Goal: Information Seeking & Learning: Find specific page/section

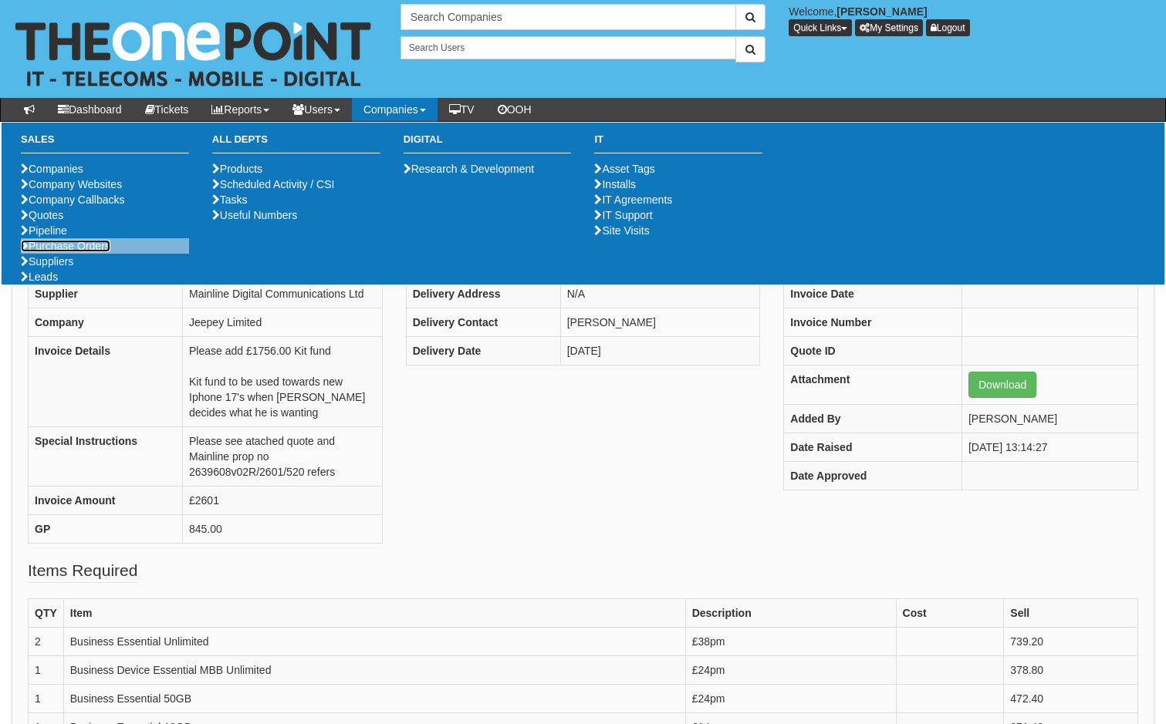
click at [81, 252] on link "Purchase Orders" at bounding box center [65, 246] width 89 height 12
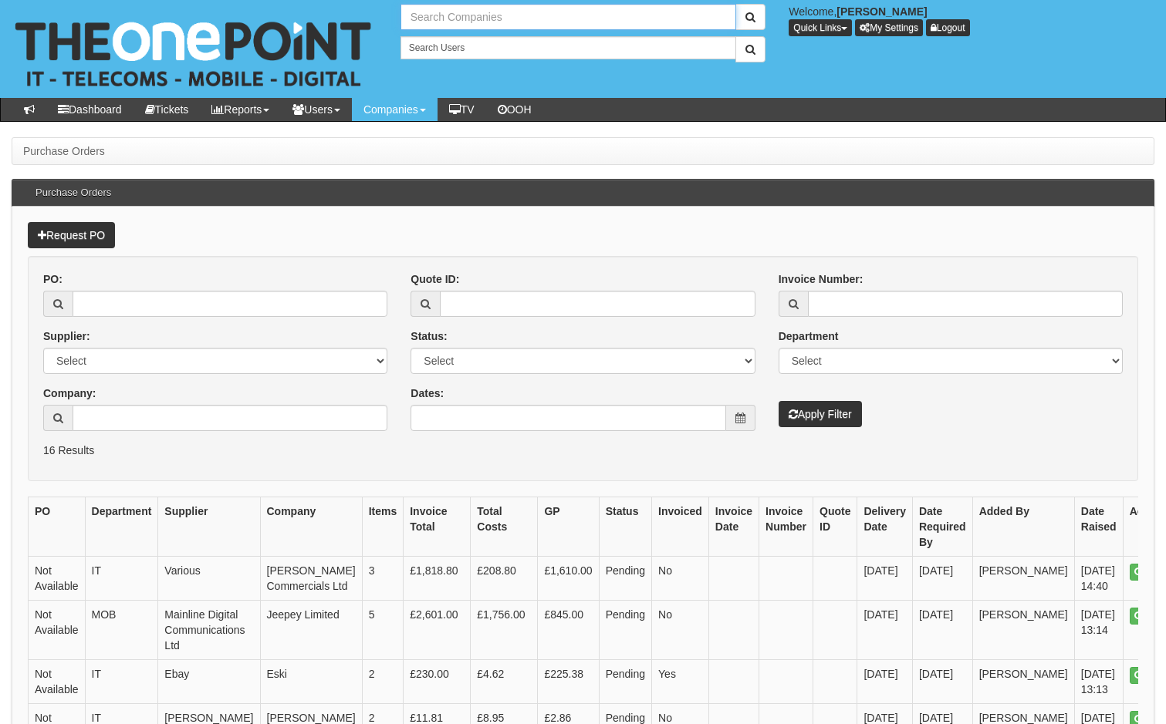
click at [483, 13] on input "text" at bounding box center [568, 17] width 336 height 26
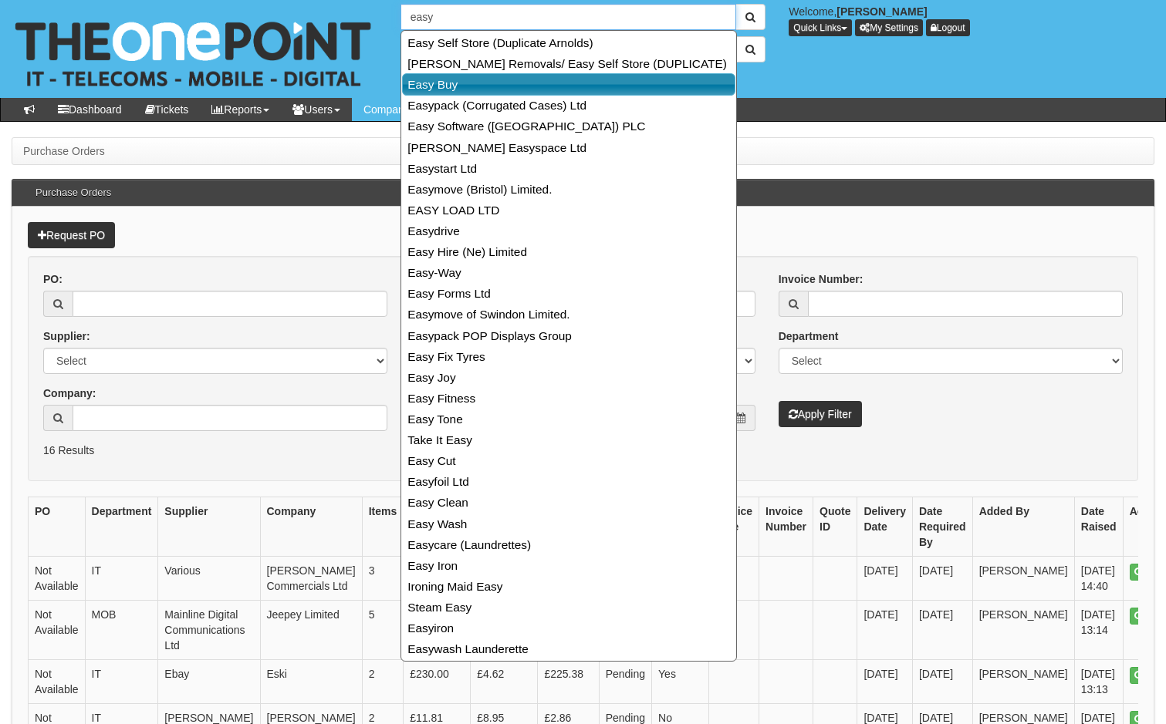
click at [440, 89] on link "Easy Buy" at bounding box center [568, 84] width 333 height 22
type input "Easy Buy"
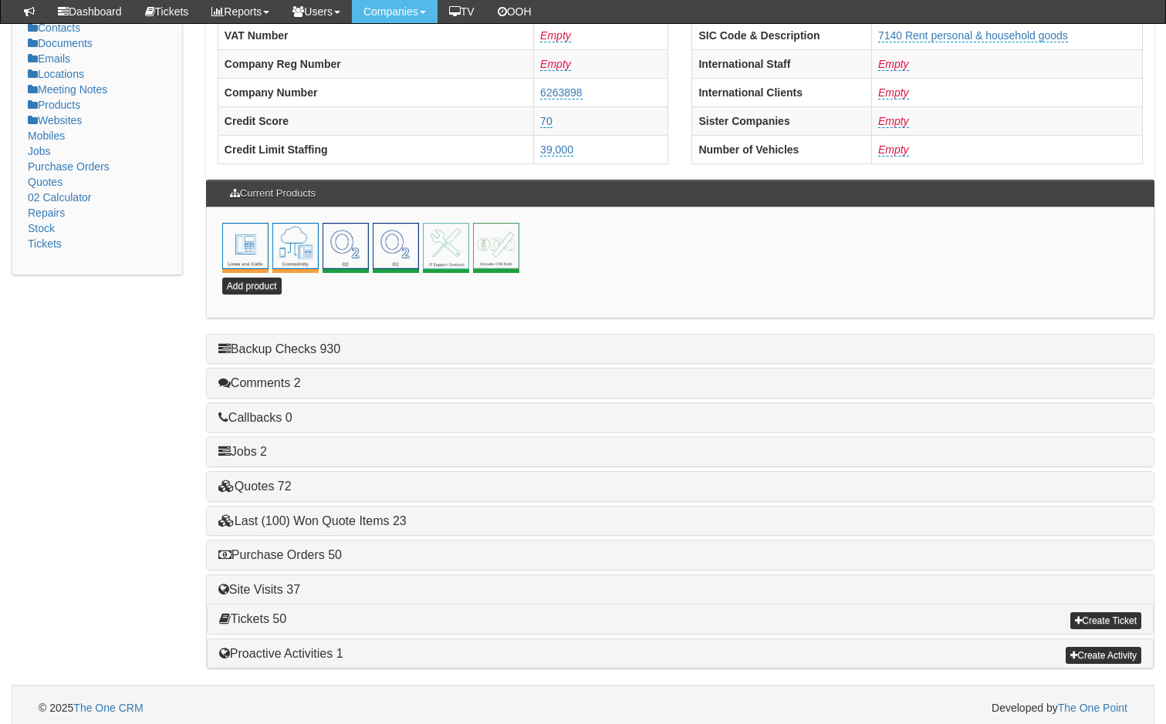
scroll to position [309, 0]
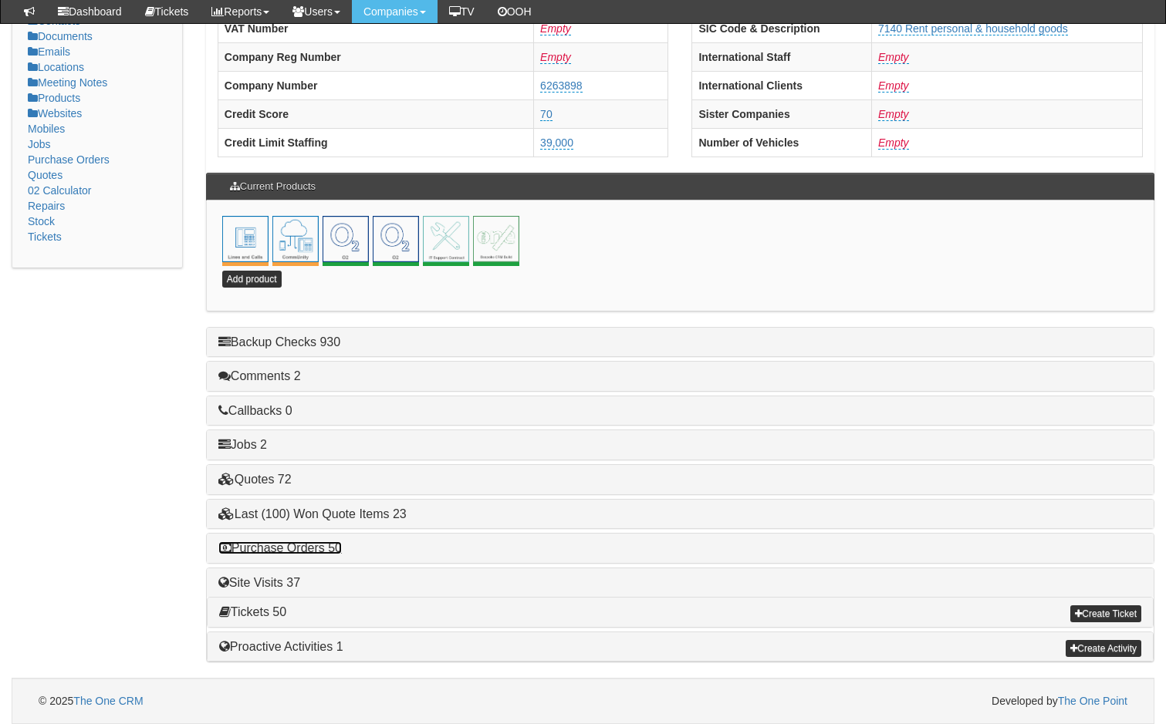
click at [280, 550] on link "Purchase Orders 50" at bounding box center [279, 548] width 123 height 13
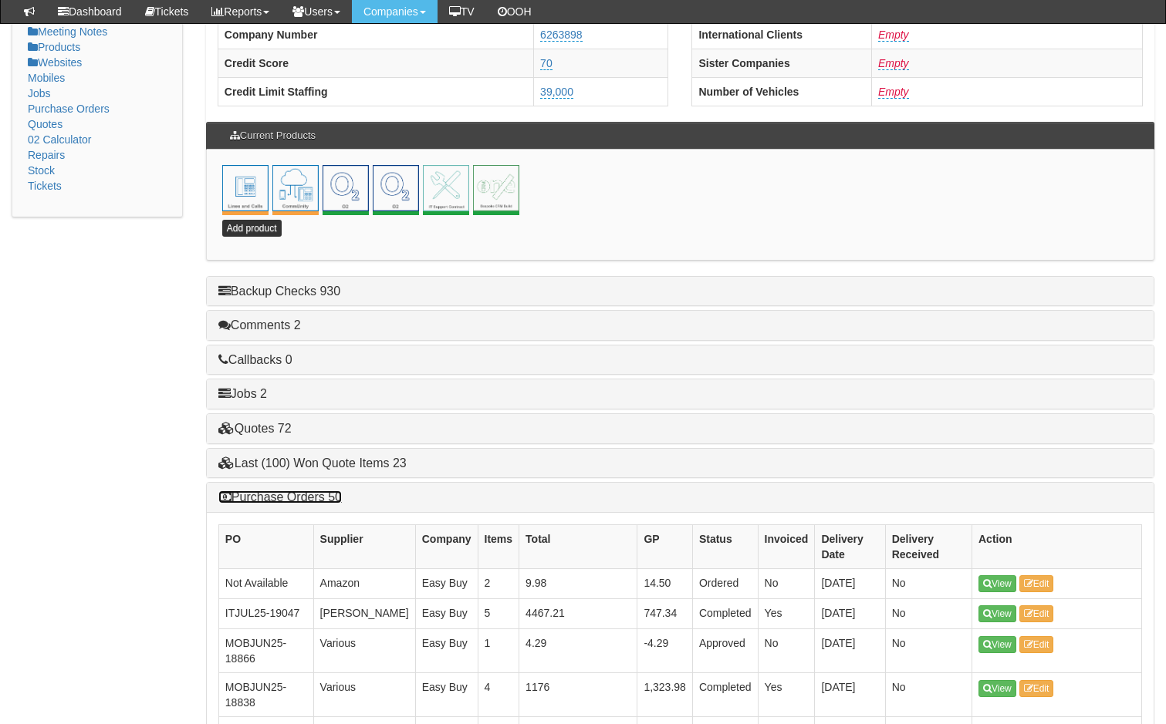
scroll to position [541, 0]
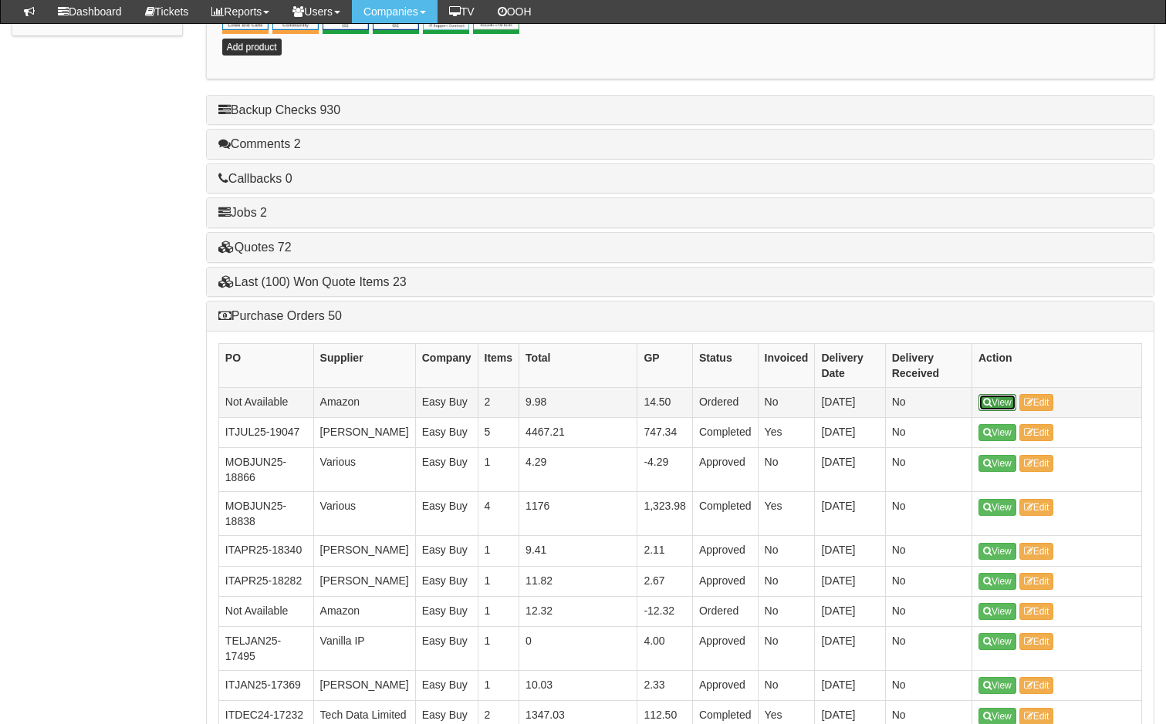
click at [1005, 402] on link "View" at bounding box center [997, 402] width 38 height 17
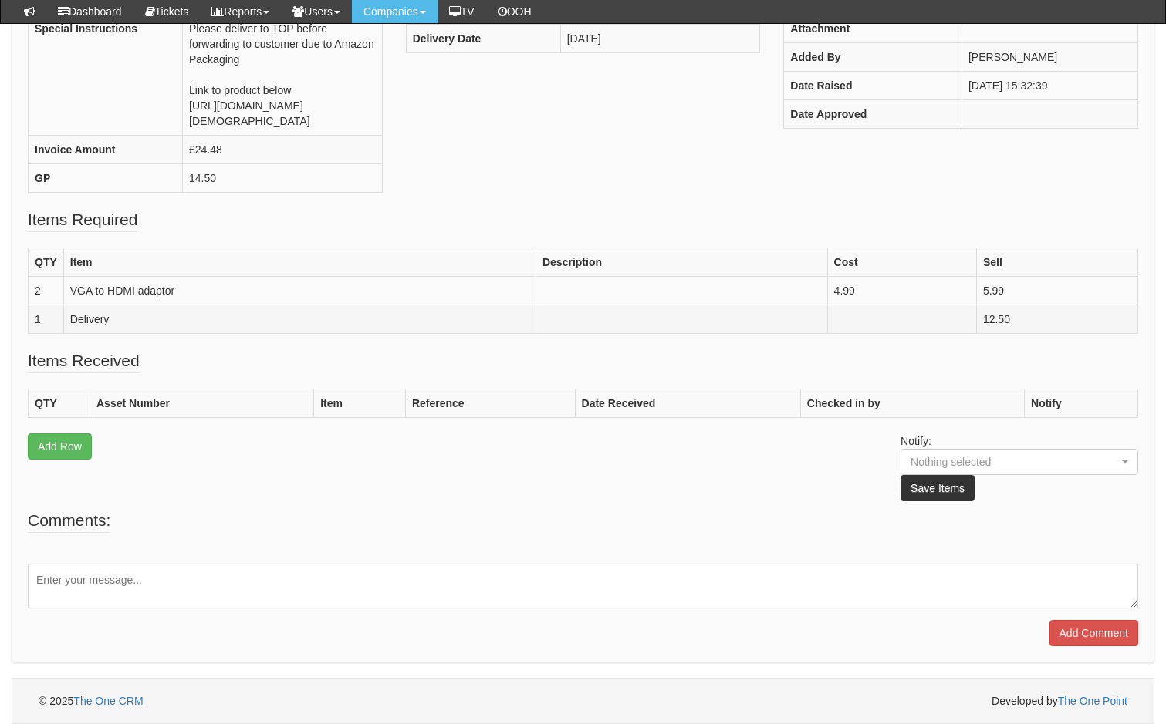
scroll to position [111, 0]
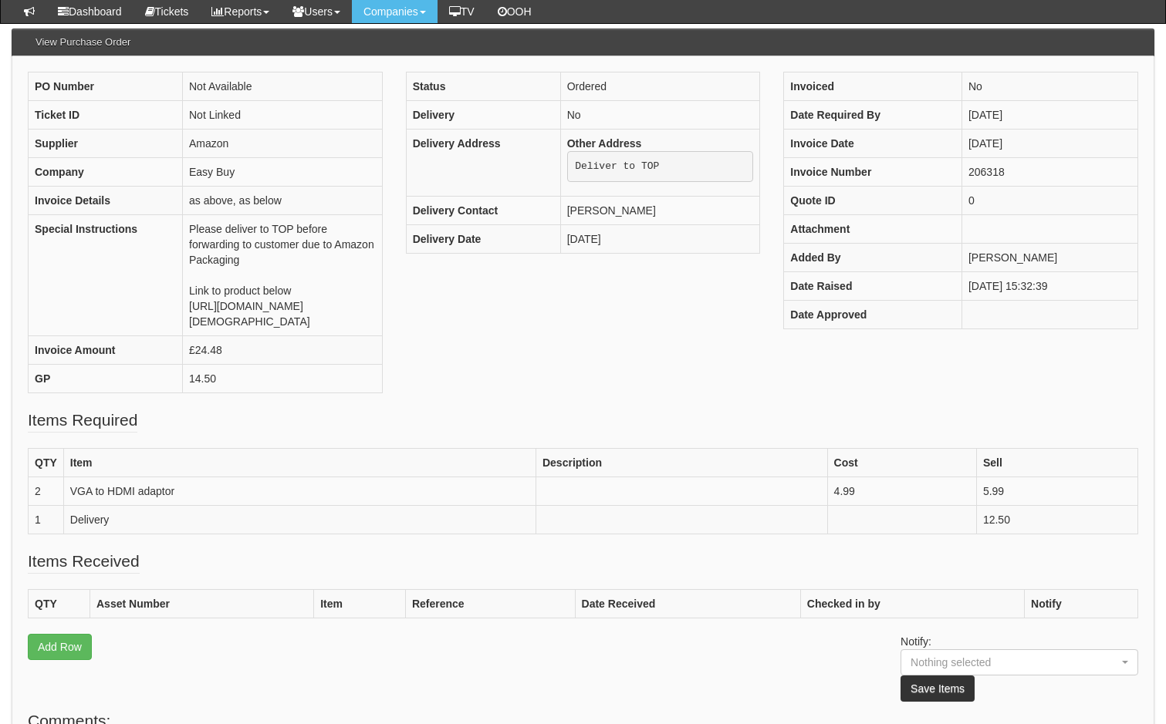
click at [855, 409] on div "PO Number Not Available Ticket ID Not Linked Supplier Amazon Company Easy Buy I…" at bounding box center [582, 240] width 1133 height 337
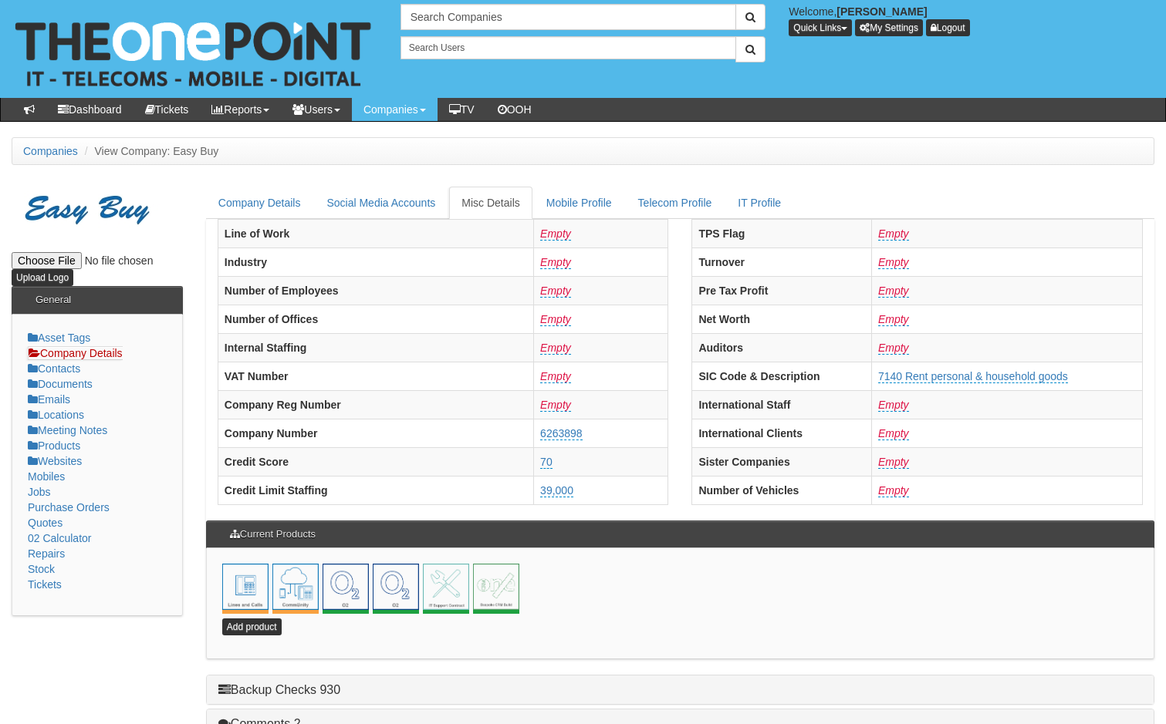
scroll to position [349, 0]
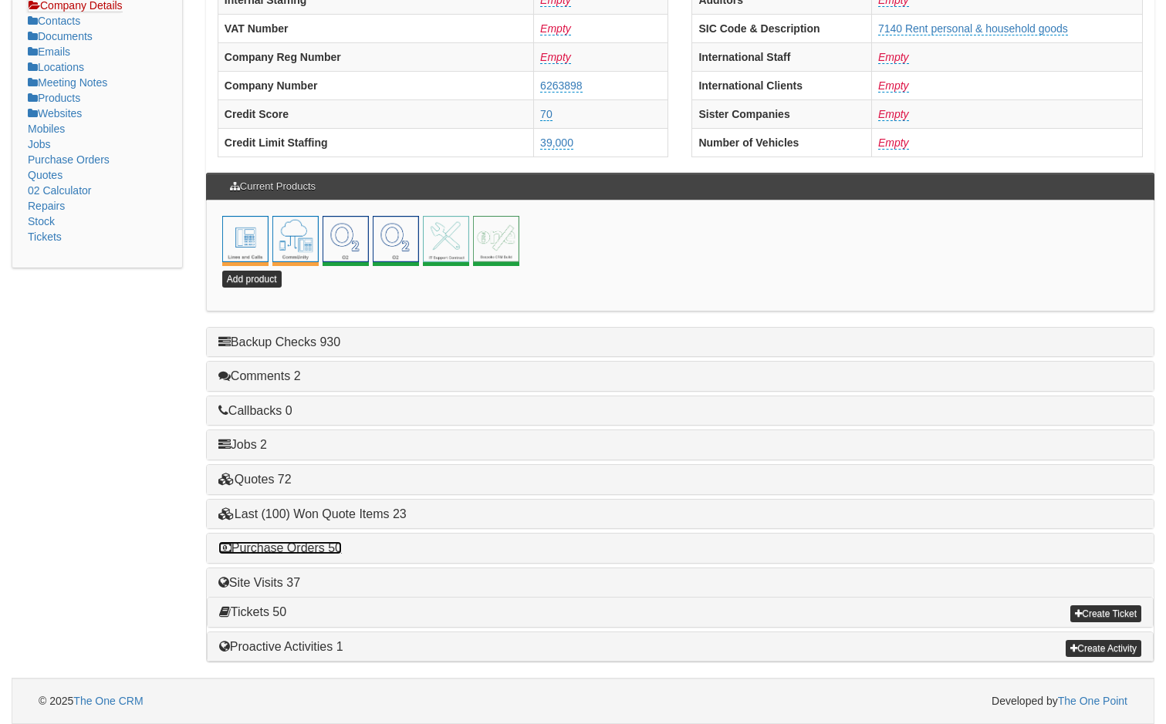
click at [298, 545] on link "Purchase Orders 50" at bounding box center [279, 548] width 123 height 13
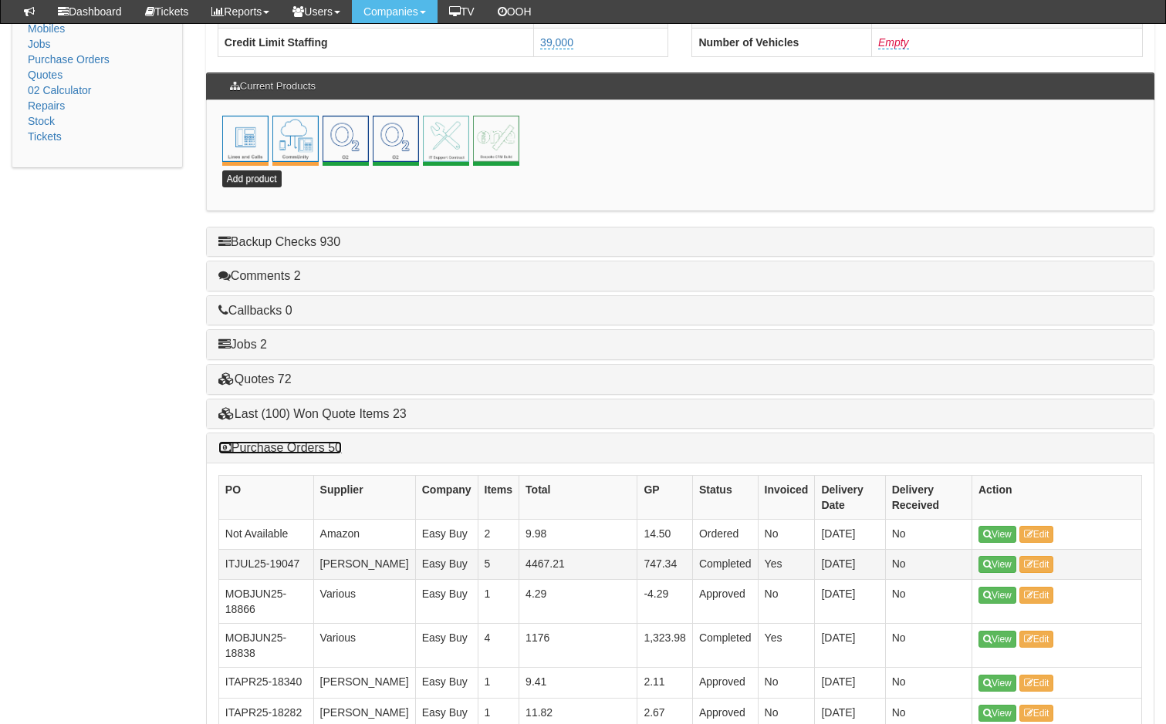
scroll to position [503, 0]
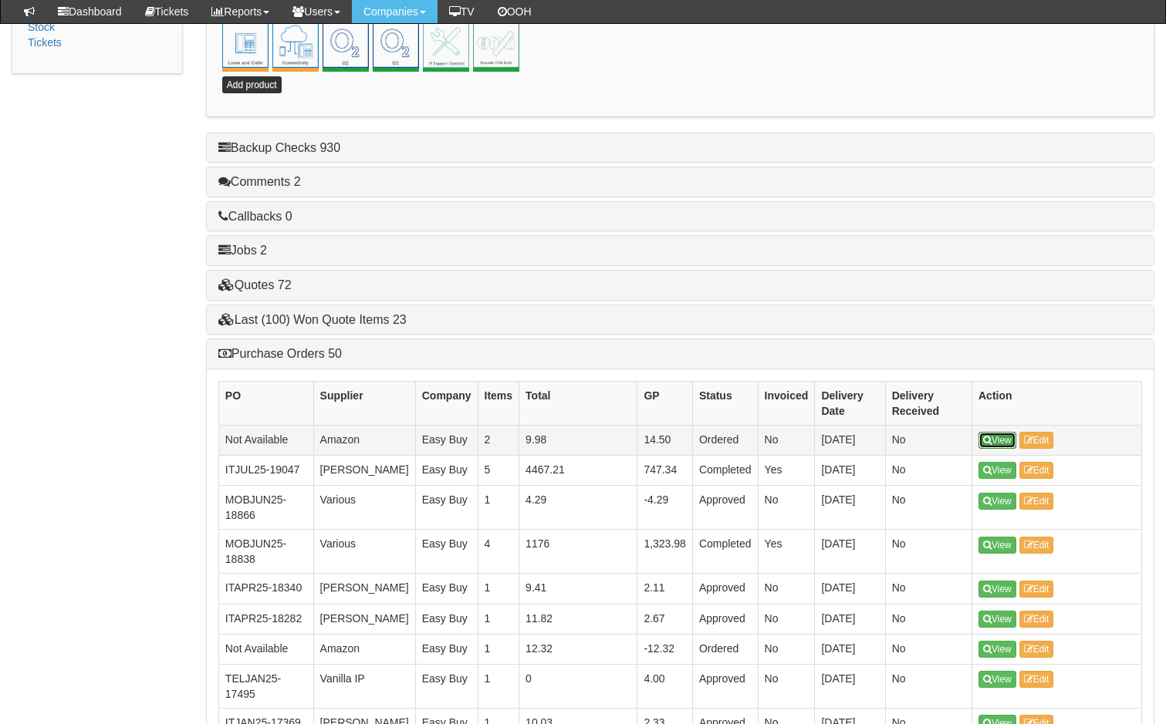
click at [994, 438] on link "View" at bounding box center [997, 440] width 38 height 17
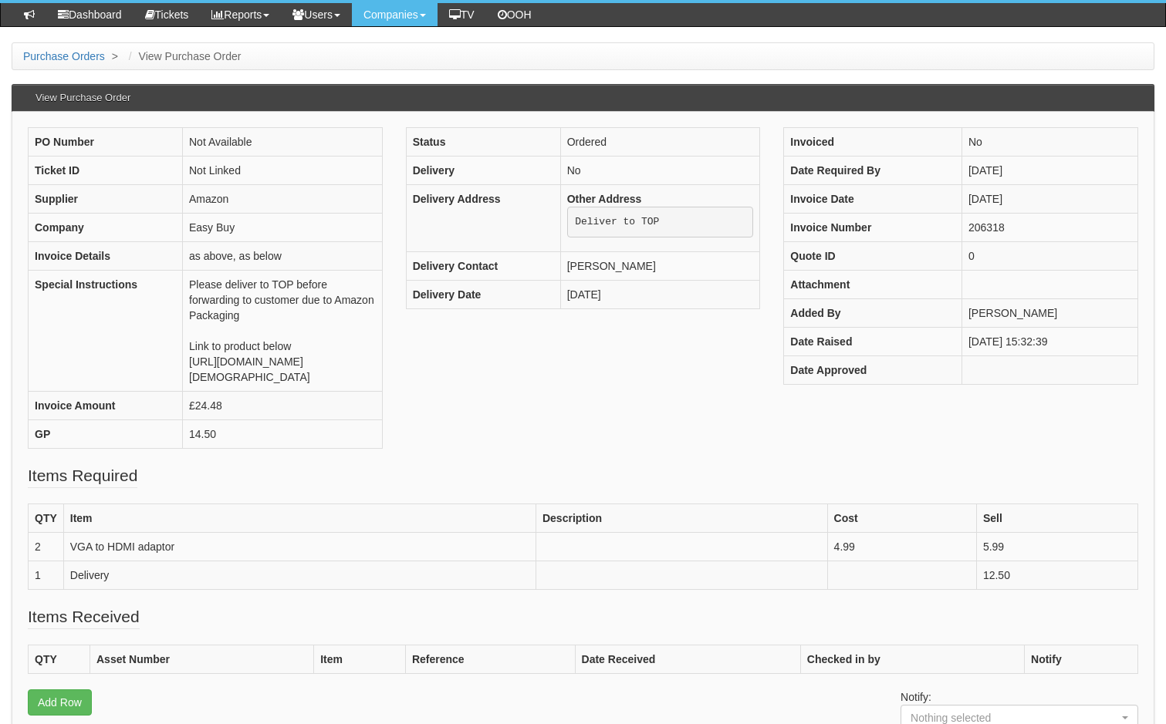
scroll to position [34, 0]
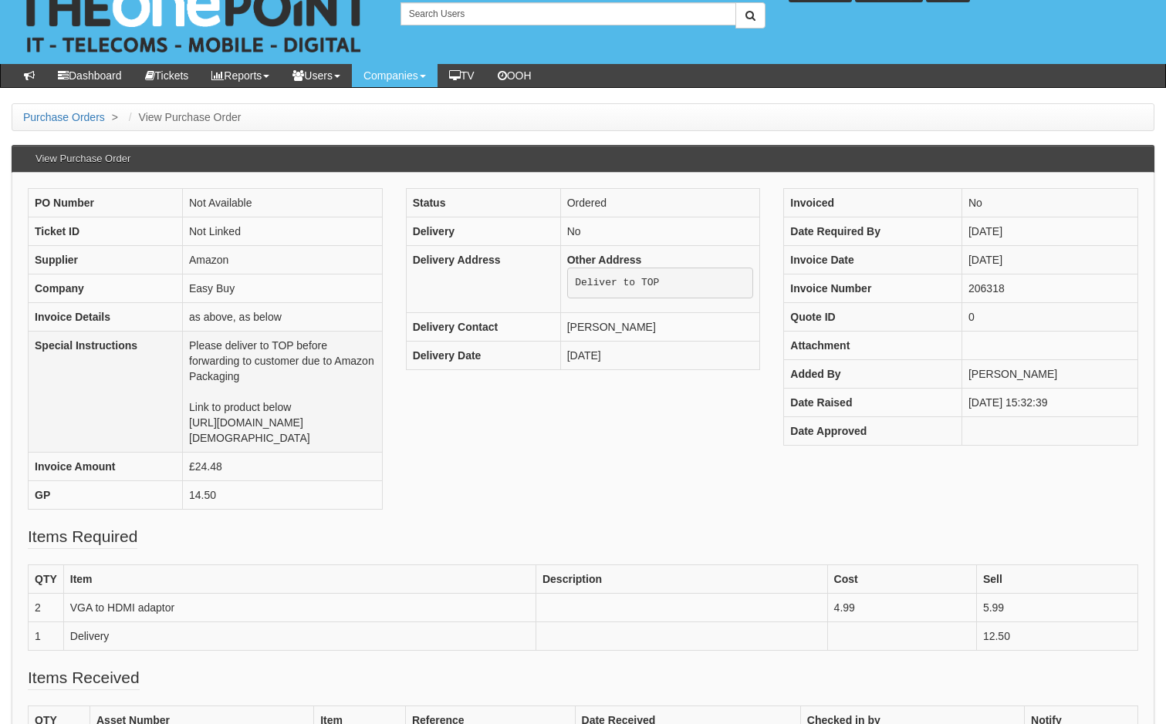
click at [183, 427] on td "Please deliver to TOP before forwarding to customer due to Amazon Packaging Lin…" at bounding box center [283, 392] width 200 height 121
drag, startPoint x: 247, startPoint y: 453, endPoint x: 111, endPoint y: 408, distance: 143.0
click at [183, 408] on td "Please deliver to TOP before forwarding to customer due to Amazon Packaging Lin…" at bounding box center [283, 392] width 200 height 121
copy td "[URL][DOMAIN_NAME][DEMOGRAPHIC_DATA]"
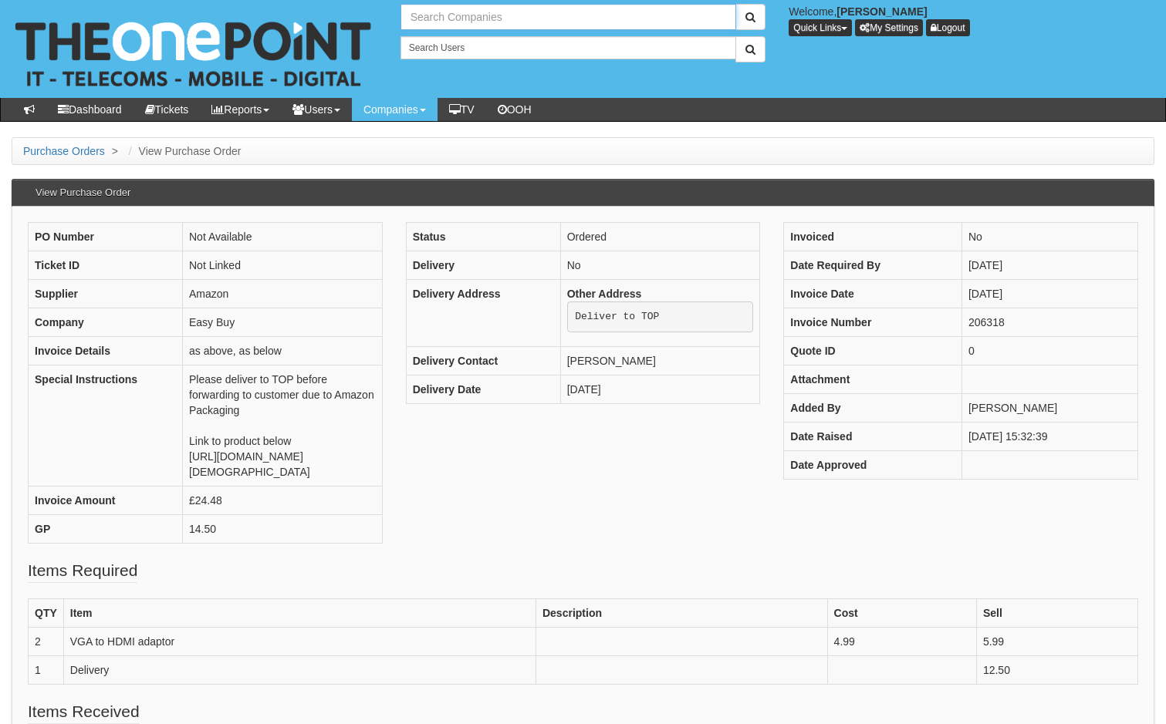
click at [488, 21] on input "text" at bounding box center [568, 17] width 336 height 26
type input "humber facias"
click at [735, 4] on button "submit" at bounding box center [750, 17] width 30 height 26
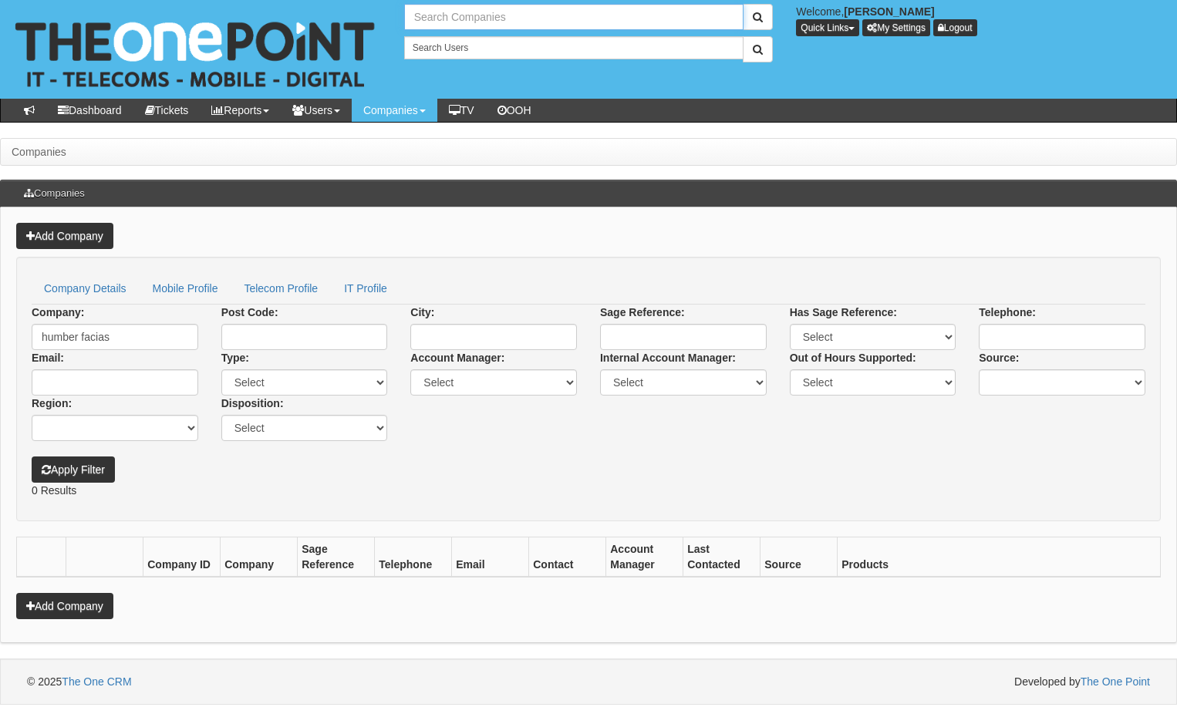
click at [463, 17] on input "text" at bounding box center [574, 17] width 340 height 26
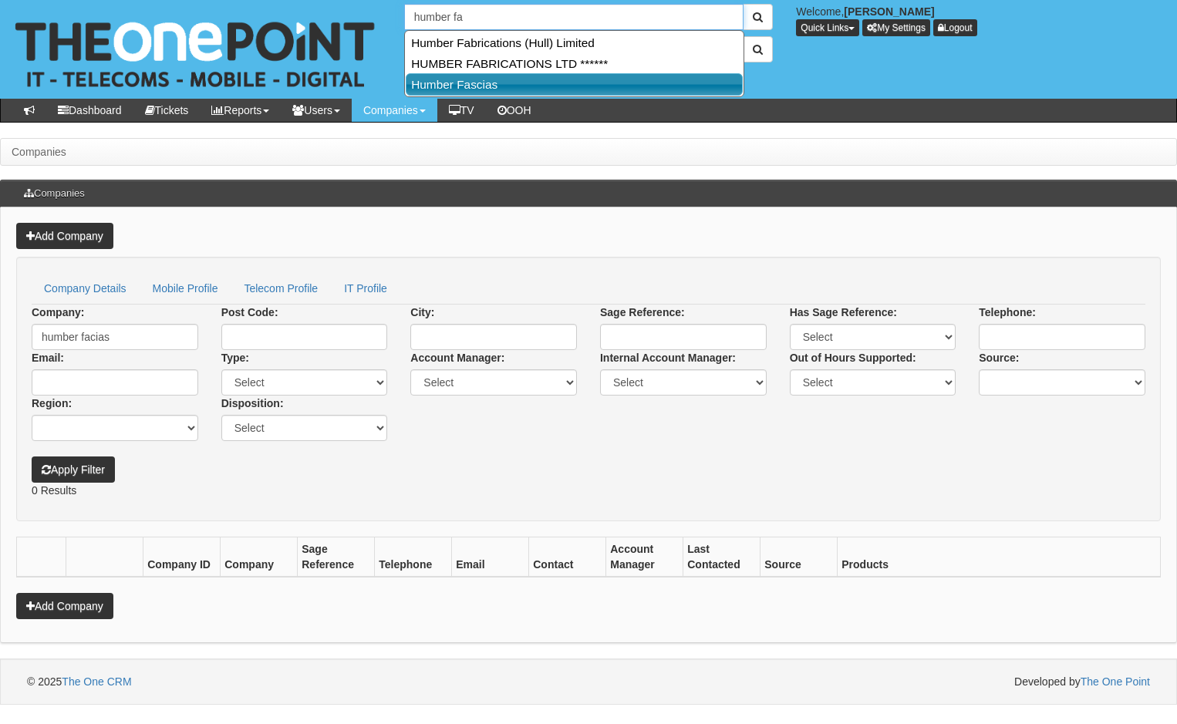
click at [472, 81] on link "Humber Fascias" at bounding box center [574, 84] width 337 height 22
type input "Humber Fascias"
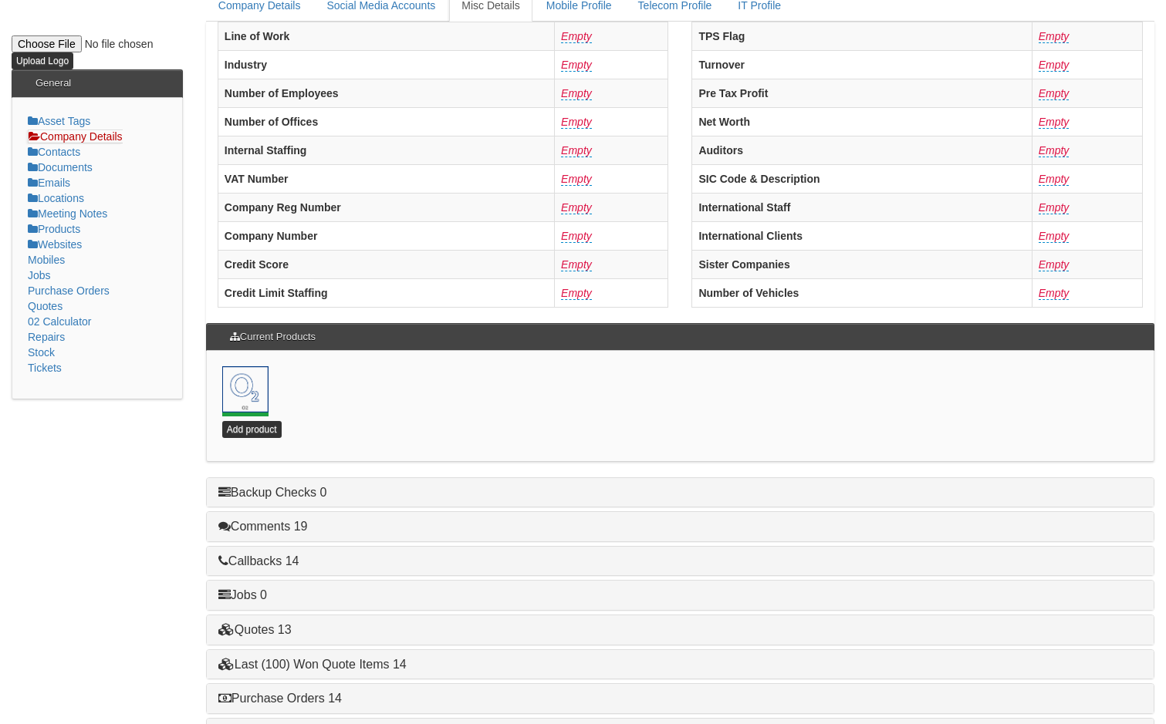
scroll to position [309, 0]
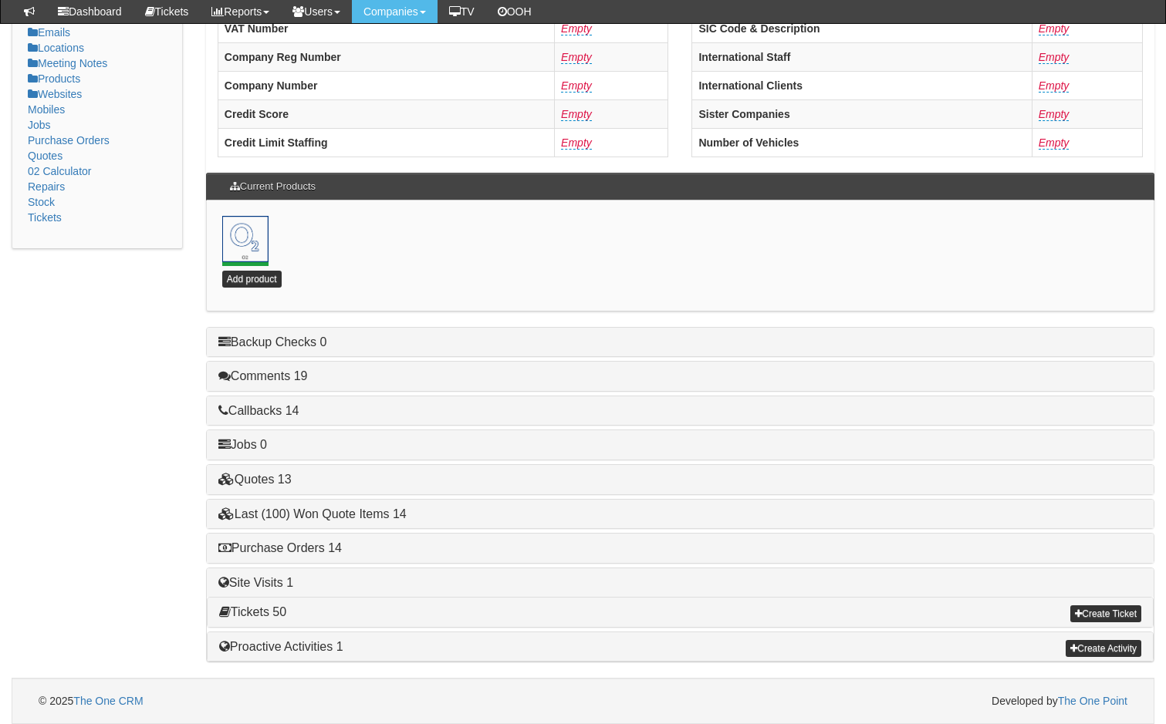
click at [313, 559] on div "Purchase Orders 14" at bounding box center [680, 548] width 947 height 29
click at [313, 554] on h4 "Purchase Orders 14" at bounding box center [679, 549] width 923 height 14
click at [321, 545] on link "Purchase Orders 14" at bounding box center [279, 548] width 123 height 13
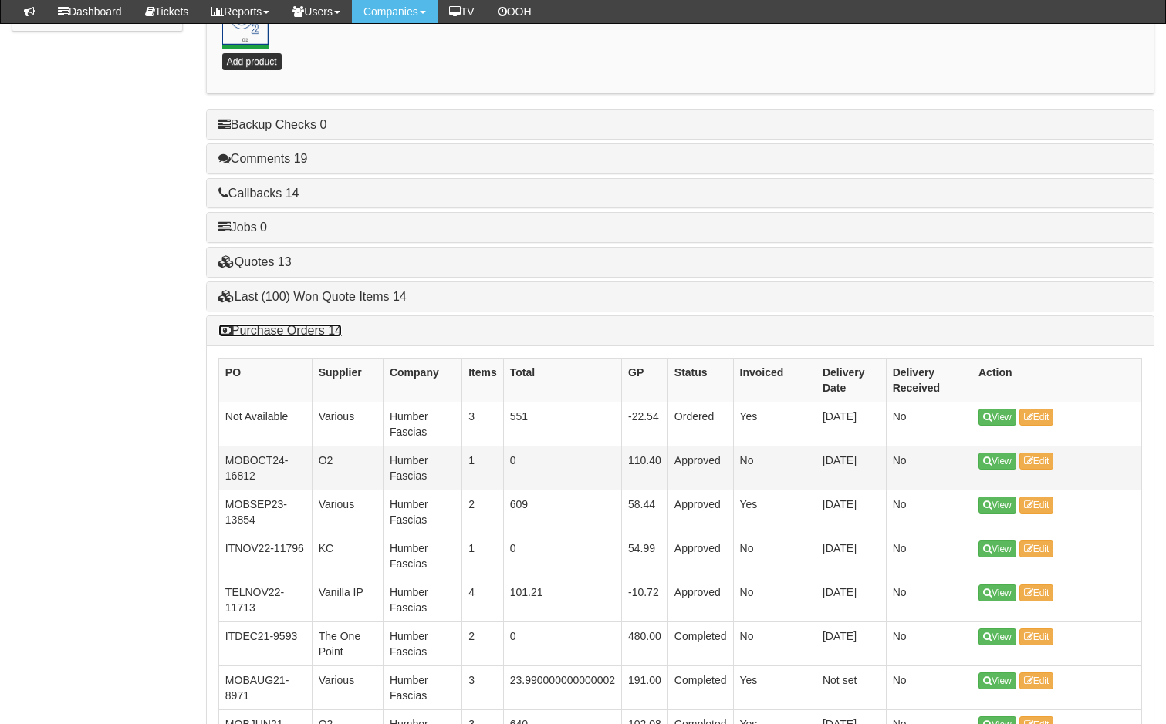
scroll to position [541, 0]
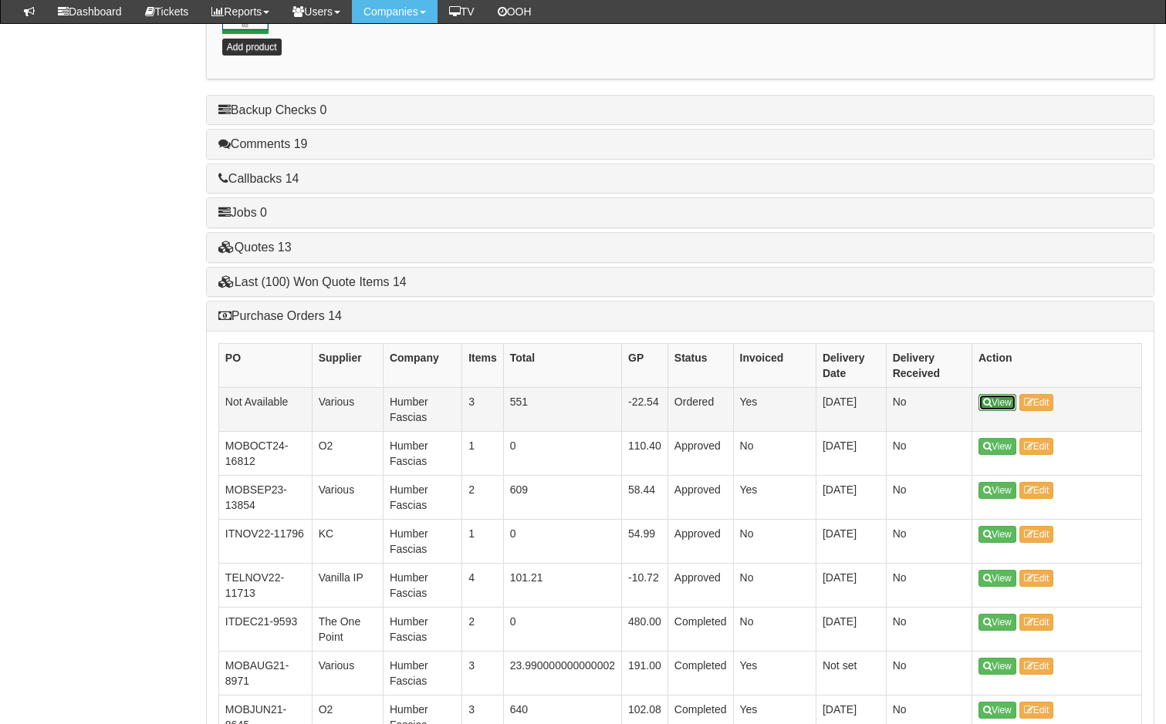
click at [997, 401] on link "View" at bounding box center [997, 402] width 38 height 17
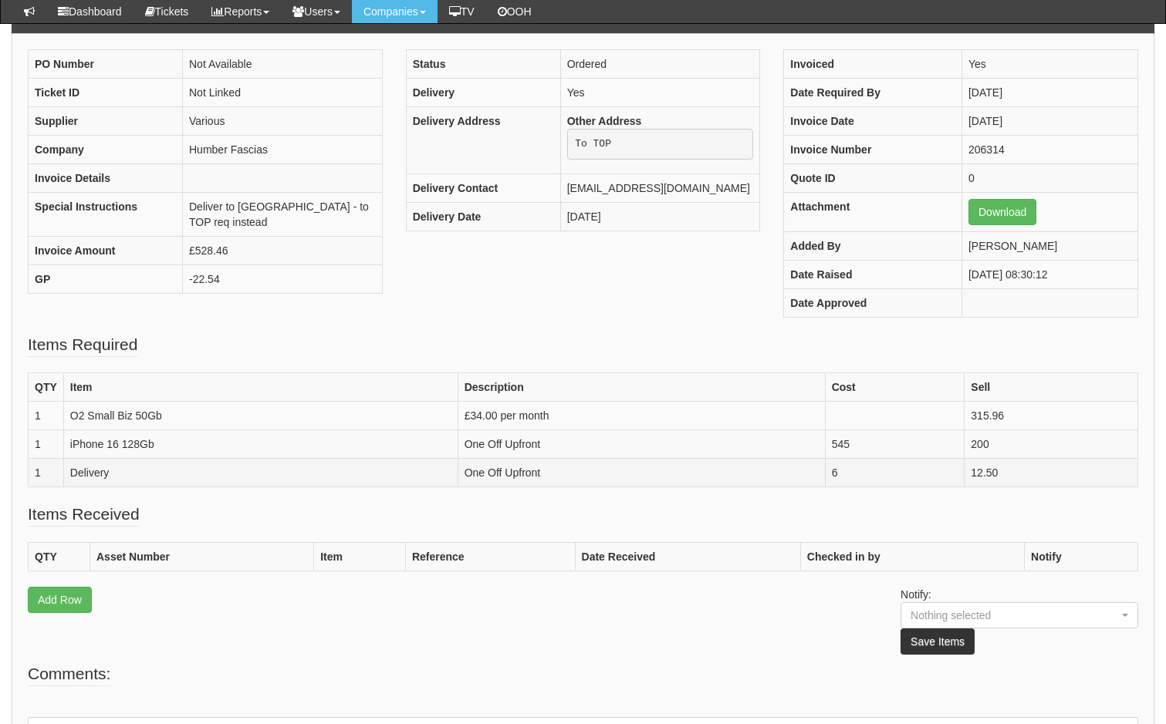
scroll to position [133, 0]
click at [495, 311] on div "PO Number Not Available Ticket ID Not Linked Supplier Various Company Humber Fa…" at bounding box center [582, 192] width 1133 height 284
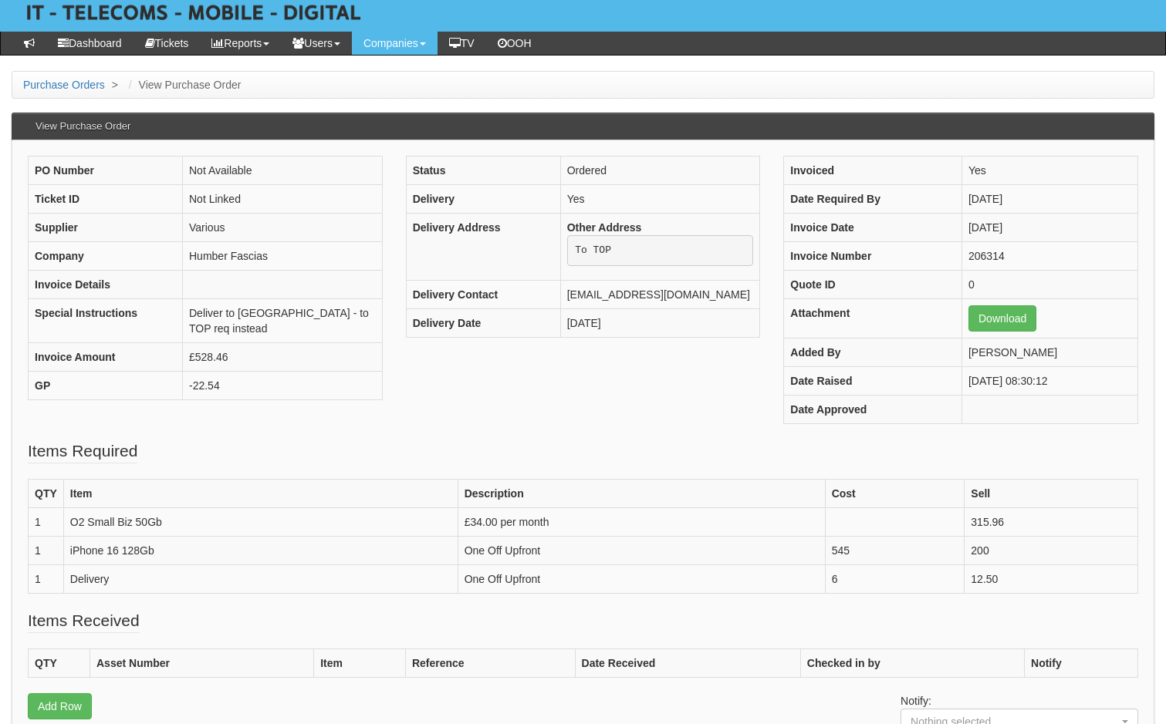
scroll to position [0, 0]
